Goal: Task Accomplishment & Management: Manage account settings

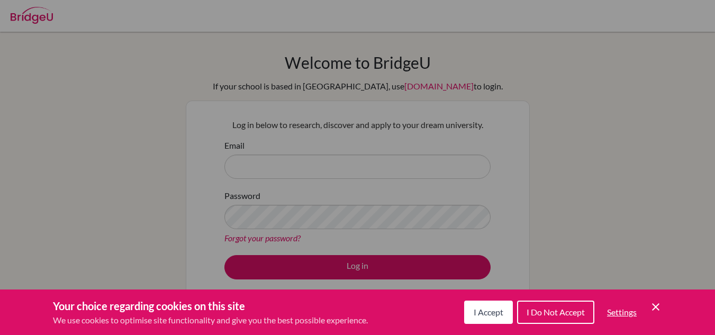
click at [574, 304] on button "I Do Not Accept" at bounding box center [555, 312] width 77 height 23
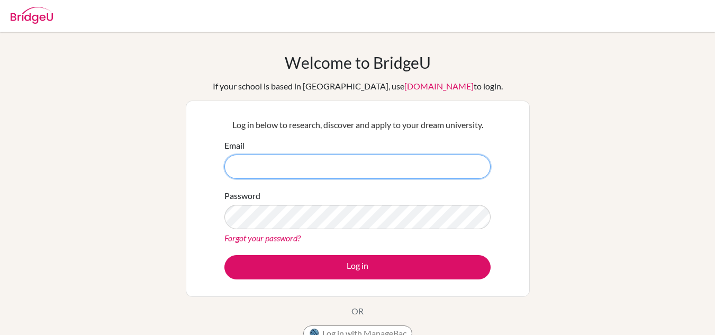
click at [346, 170] on input "Email" at bounding box center [357, 167] width 266 height 24
type input "[EMAIL_ADDRESS][DOMAIN_NAME]"
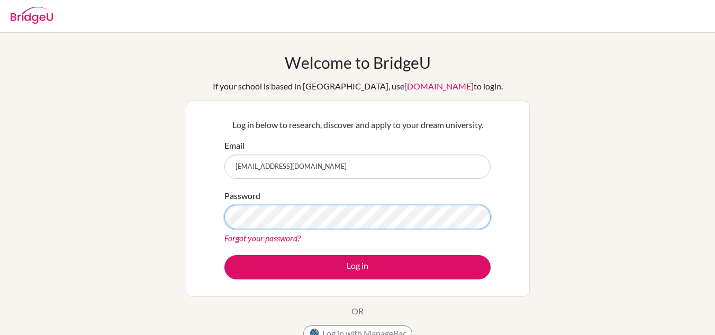
click at [224, 255] on button "Log in" at bounding box center [357, 267] width 266 height 24
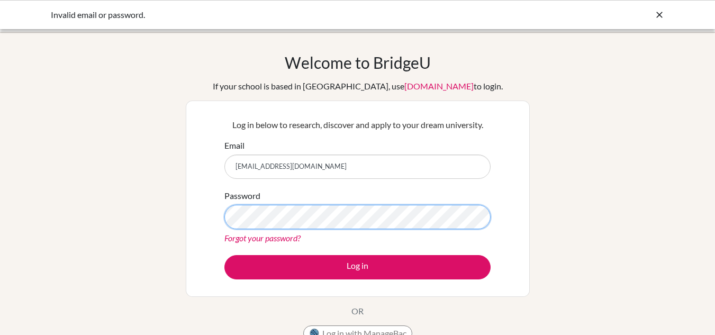
click at [224, 255] on button "Log in" at bounding box center [357, 267] width 266 height 24
